Goal: Find specific page/section: Find specific page/section

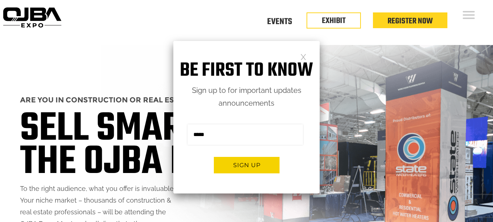
click at [303, 57] on link at bounding box center [303, 56] width 6 height 6
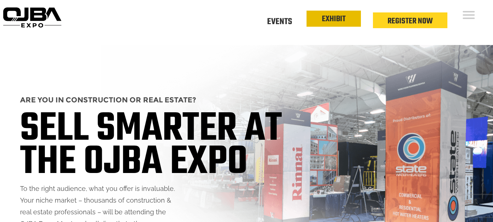
click at [334, 20] on link "EXHIBIT" at bounding box center [334, 19] width 24 height 12
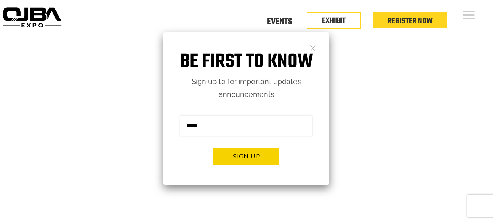
click at [314, 51] on link at bounding box center [313, 48] width 6 height 6
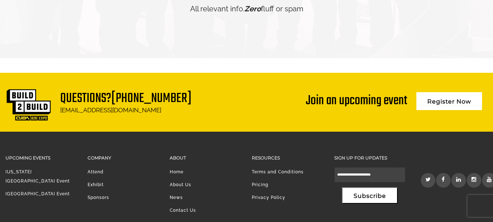
scroll to position [1785, 0]
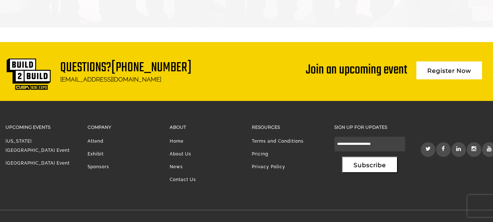
click at [93, 149] on li "Exhibit" at bounding box center [123, 155] width 71 height 13
click at [104, 149] on li "Exhibit" at bounding box center [123, 155] width 71 height 13
click at [102, 151] on link "Exhibit" at bounding box center [96, 153] width 16 height 5
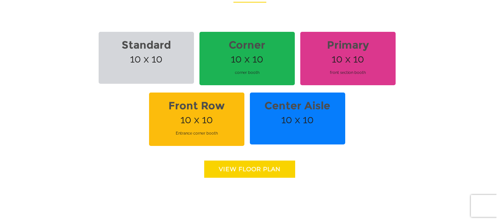
scroll to position [620, 0]
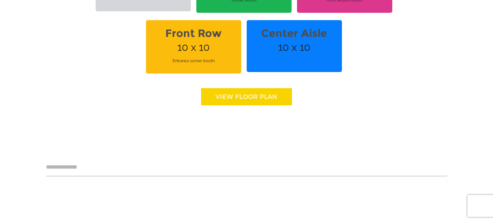
click at [232, 88] on link "View floor Plan" at bounding box center [246, 96] width 91 height 17
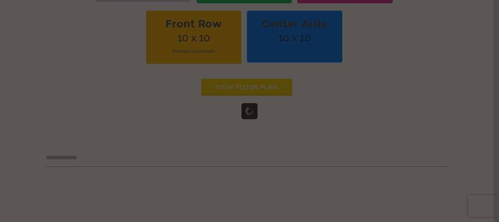
scroll to position [0, 0]
